Goal: Contribute content

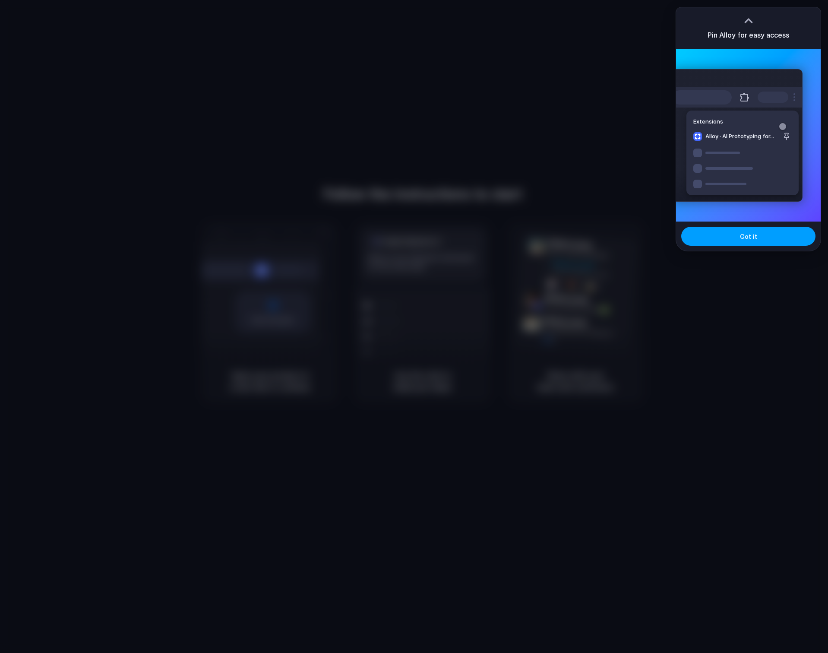
click at [721, 242] on button "Got it" at bounding box center [748, 236] width 134 height 19
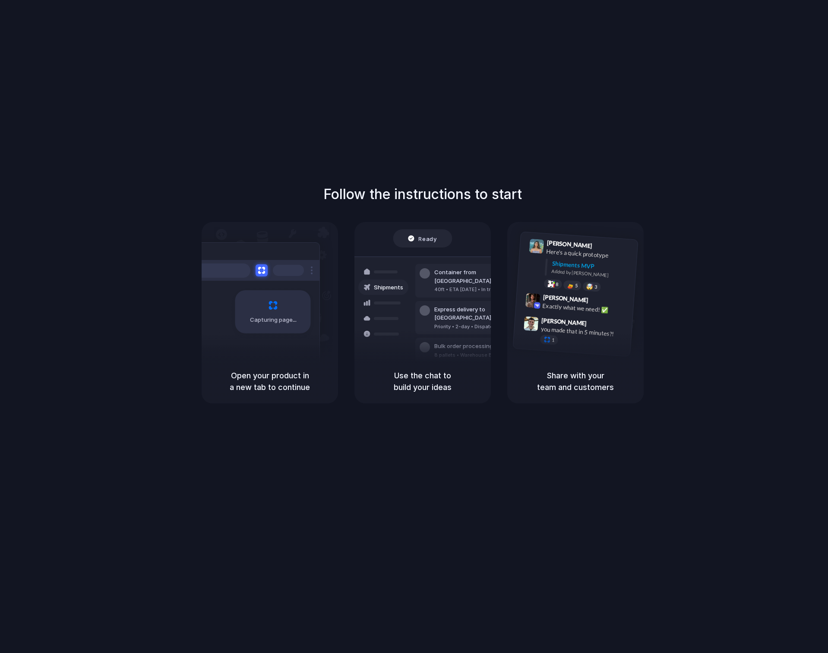
click at [604, 362] on div "Share with your team and customers" at bounding box center [575, 381] width 136 height 44
click at [557, 295] on span "[PERSON_NAME]" at bounding box center [566, 298] width 46 height 13
click at [560, 259] on div "Shipments MVP" at bounding box center [592, 266] width 80 height 14
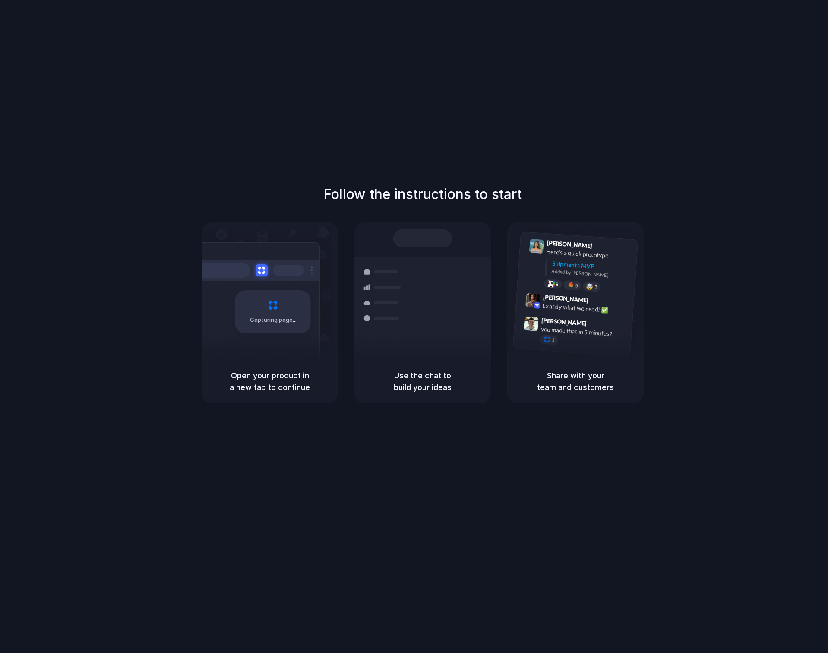
click at [387, 200] on h1 "Follow the instructions to start" at bounding box center [422, 194] width 199 height 21
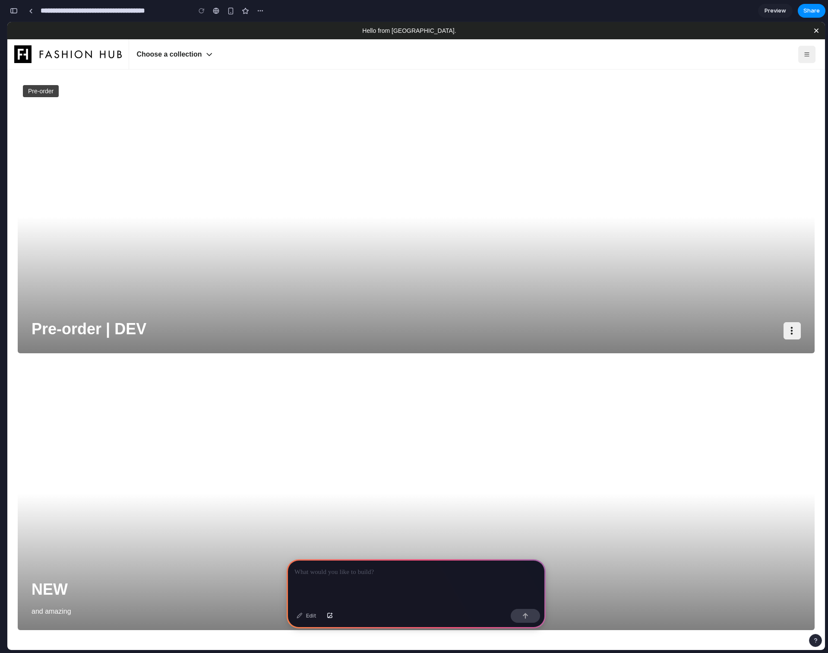
click at [585, 291] on div "Pre-order Pre-order | DEV Products Categories Favorites Lists Download Manageme…" at bounding box center [416, 216] width 797 height 273
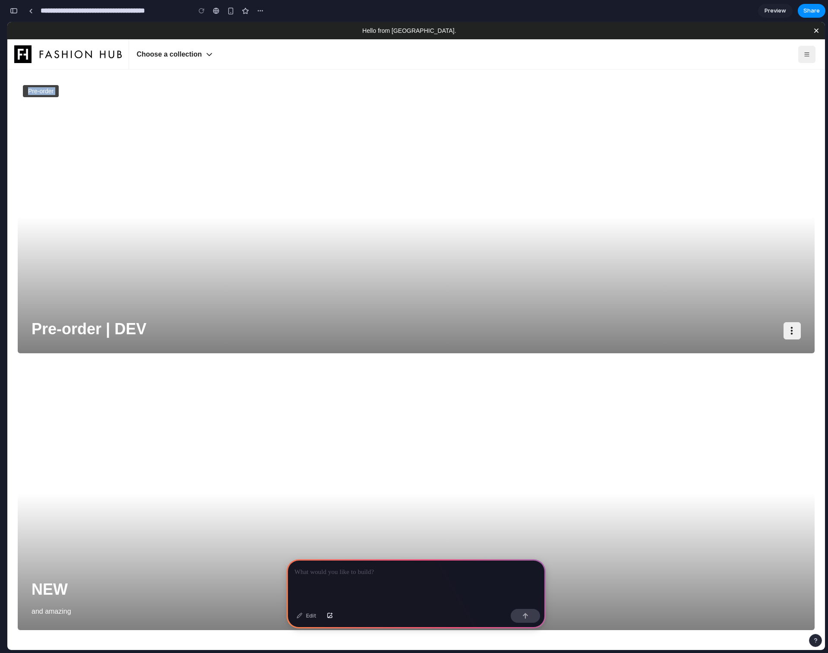
click at [337, 577] on p at bounding box center [416, 572] width 244 height 10
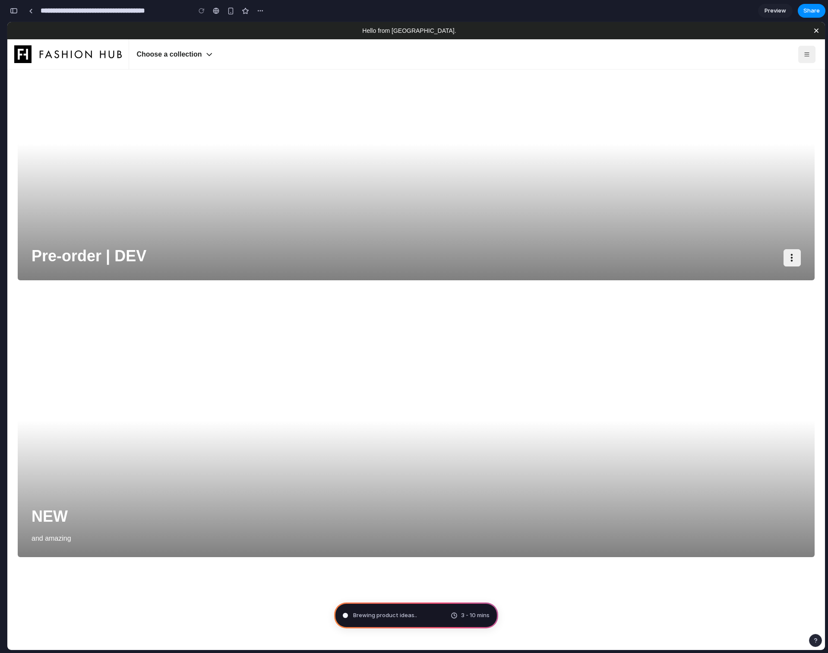
scroll to position [267, 0]
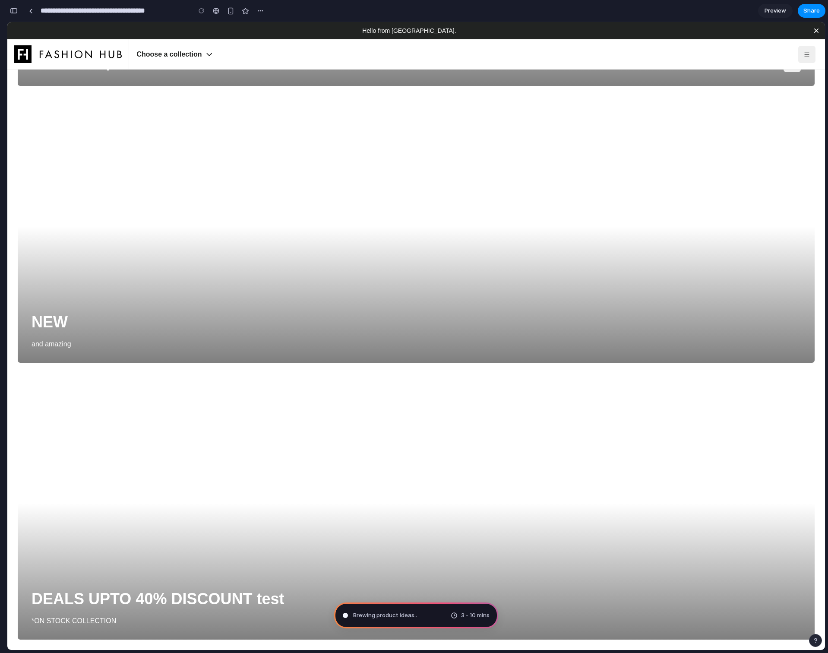
drag, startPoint x: 456, startPoint y: 614, endPoint x: 492, endPoint y: 614, distance: 35.8
click at [492, 614] on div "Brewing product ideas .. 3 - 10 mins" at bounding box center [416, 615] width 164 height 26
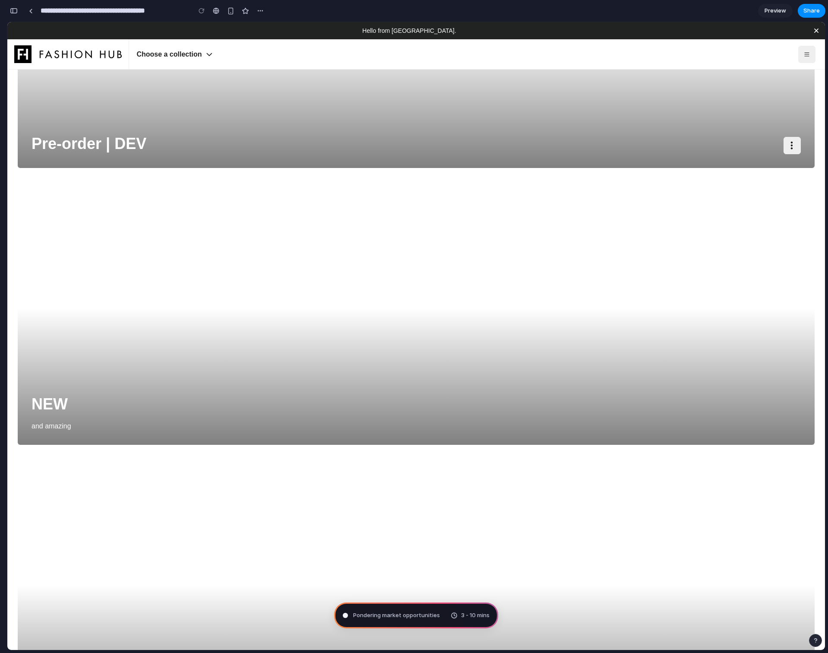
scroll to position [0, 0]
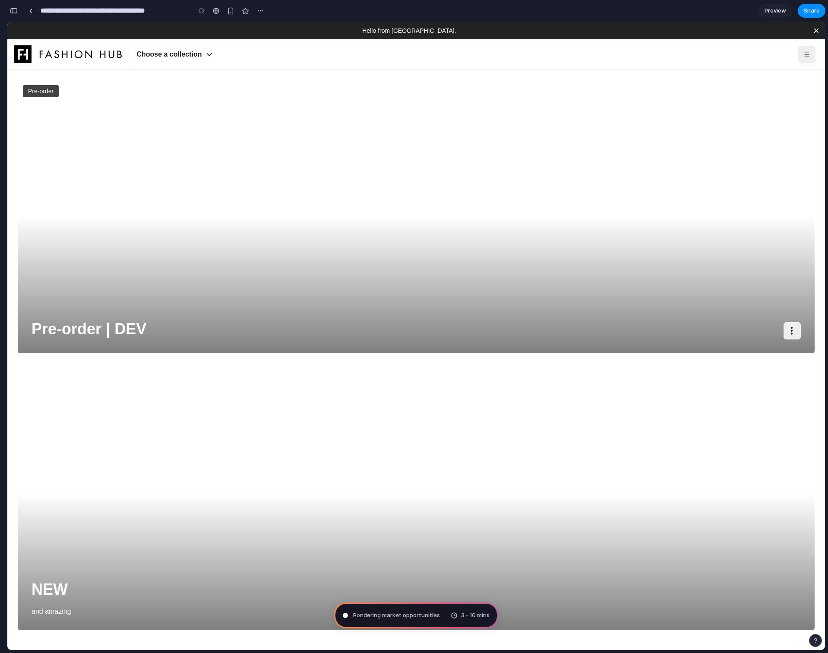
click at [464, 264] on div "Pre-order Pre-order | DEV Products Categories Favorites Lists Download Manageme…" at bounding box center [416, 216] width 797 height 273
click at [484, 408] on div "NEW and amazing" at bounding box center [416, 493] width 797 height 273
type input "**********"
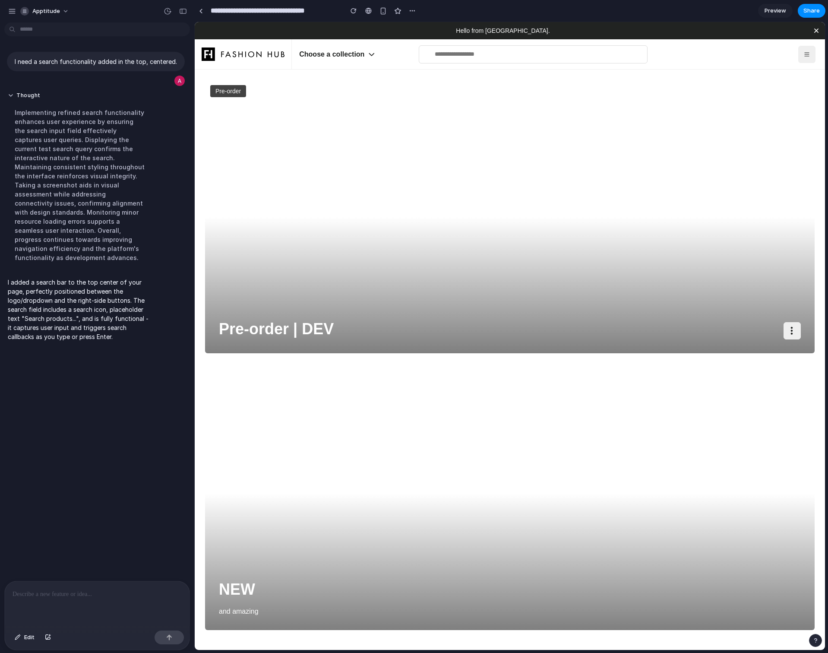
click at [470, 52] on input "text" at bounding box center [533, 54] width 229 height 18
type input "*****"
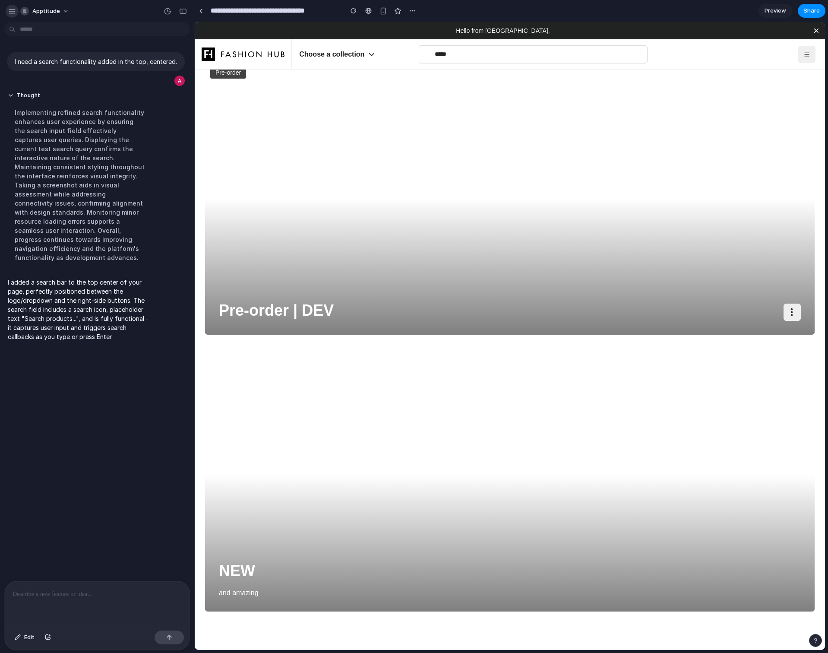
click at [12, 10] on div "button" at bounding box center [12, 11] width 8 height 8
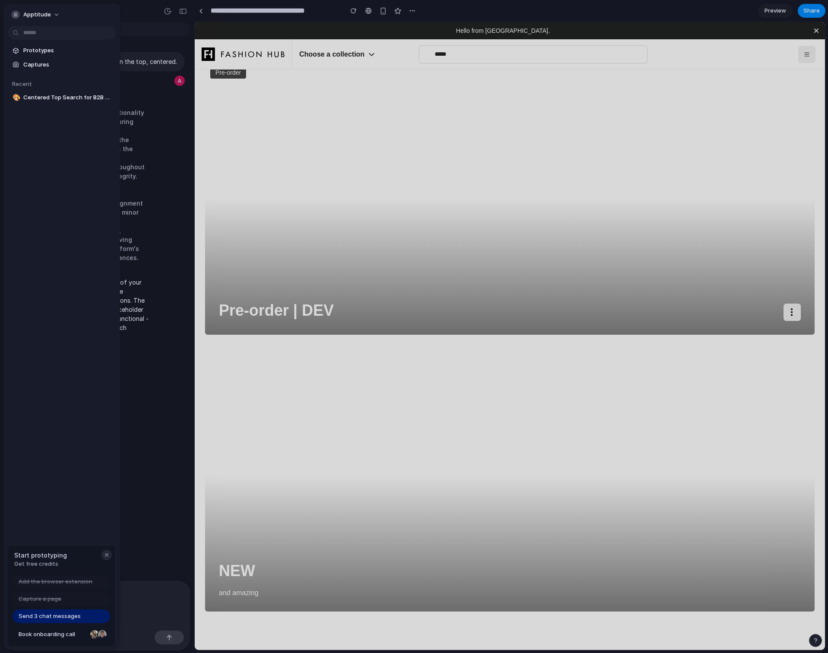
click at [108, 555] on div "button" at bounding box center [106, 554] width 7 height 7
